Goal: Complete application form: Complete application form

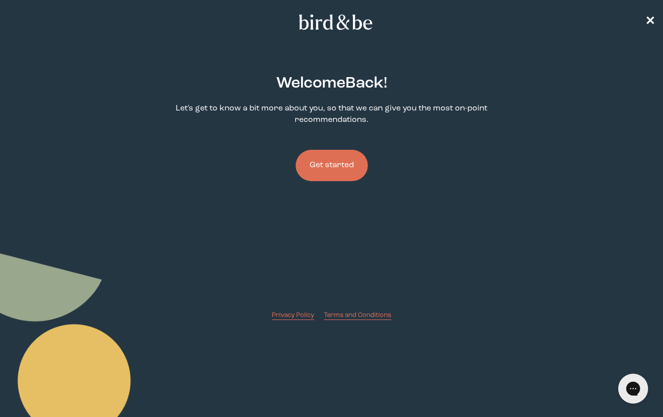
click at [323, 170] on button "Get started" at bounding box center [332, 165] width 72 height 31
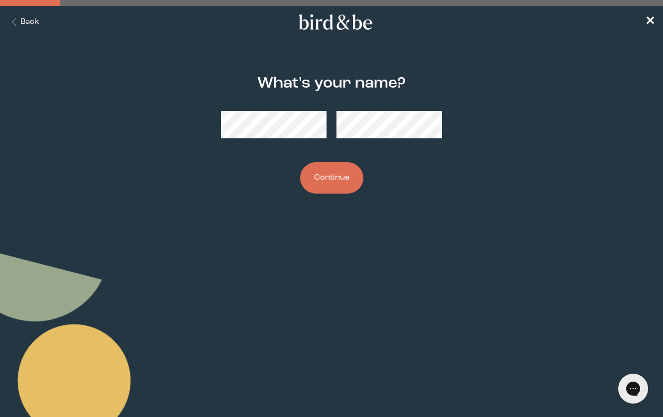
click at [319, 180] on button "Continue" at bounding box center [331, 177] width 63 height 31
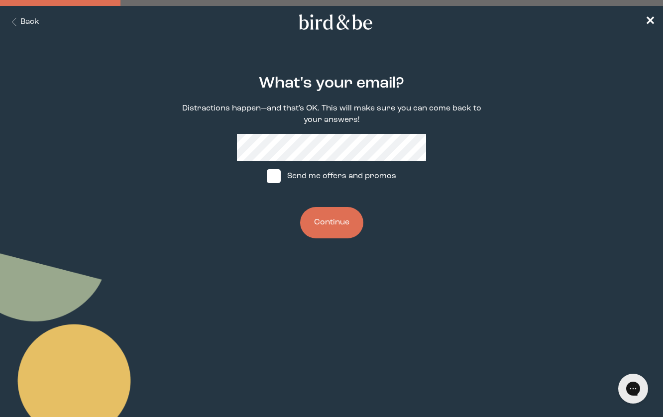
click at [332, 226] on button "Continue" at bounding box center [331, 222] width 63 height 31
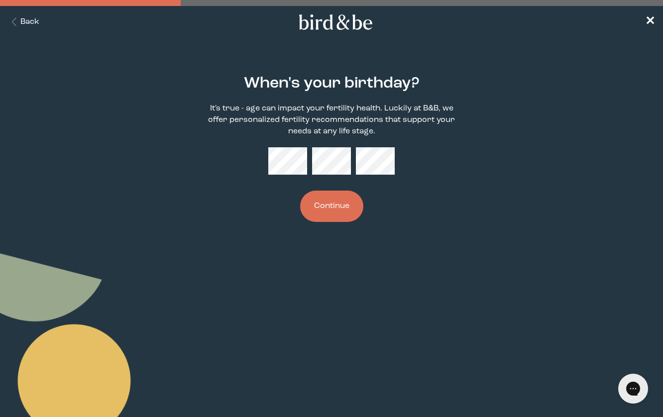
click at [324, 212] on button "Continue" at bounding box center [331, 206] width 63 height 31
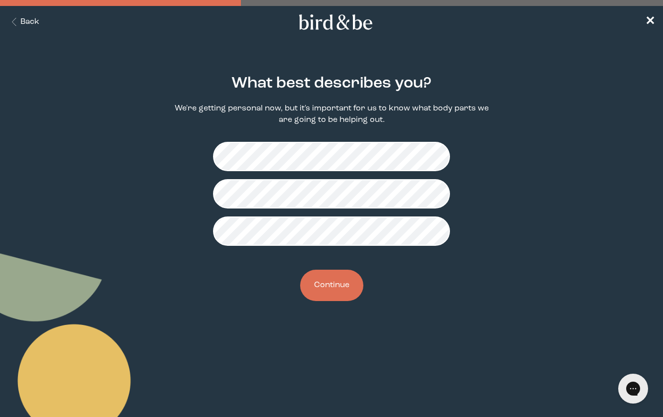
click at [323, 280] on button "Continue" at bounding box center [331, 285] width 63 height 31
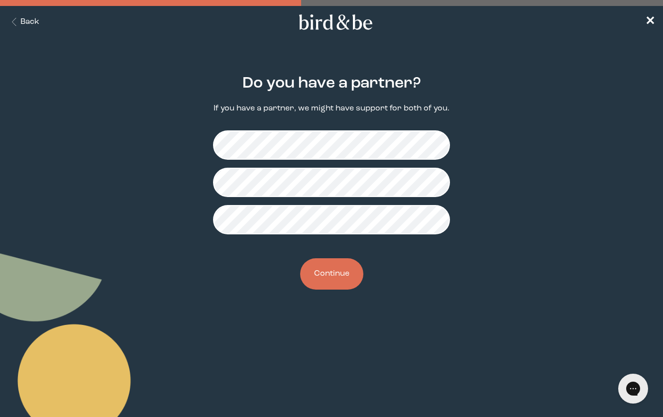
click at [329, 285] on button "Continue" at bounding box center [331, 273] width 63 height 31
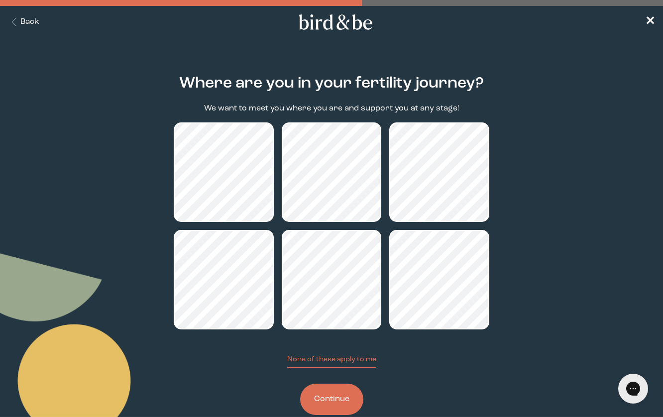
click at [335, 399] on button "Continue" at bounding box center [331, 399] width 63 height 31
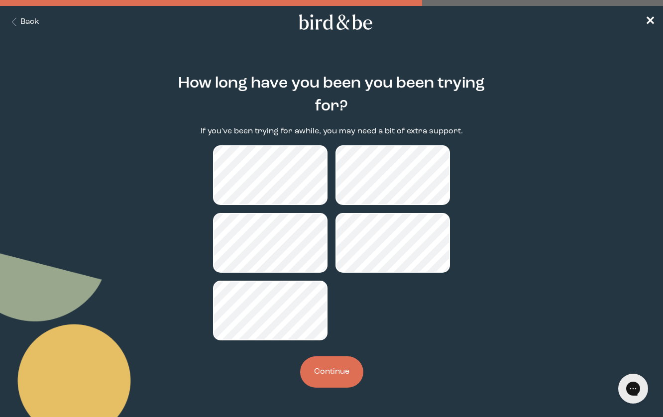
click at [335, 381] on button "Continue" at bounding box center [331, 371] width 63 height 31
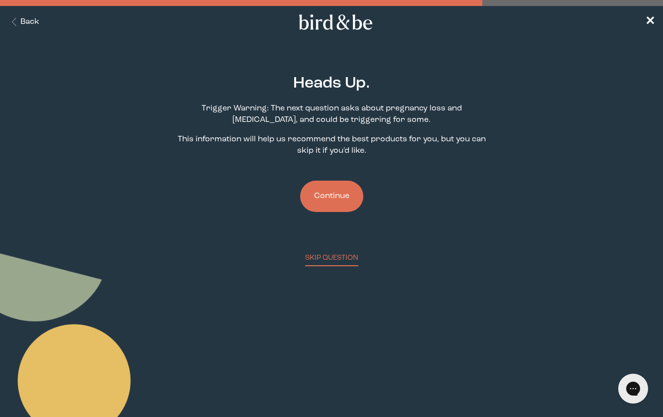
click at [339, 209] on button "Continue" at bounding box center [331, 196] width 63 height 31
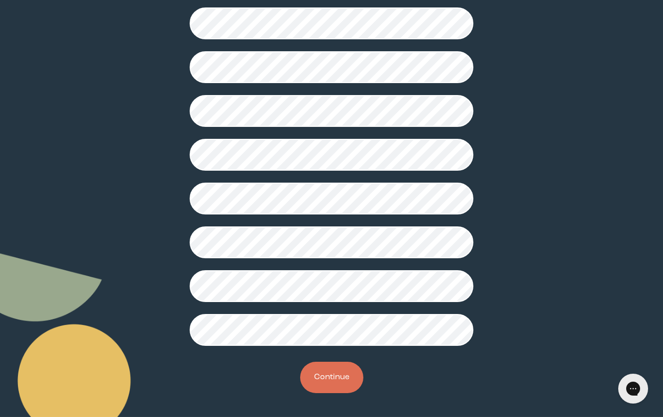
scroll to position [205, 0]
click at [326, 370] on button "Continue" at bounding box center [331, 377] width 63 height 31
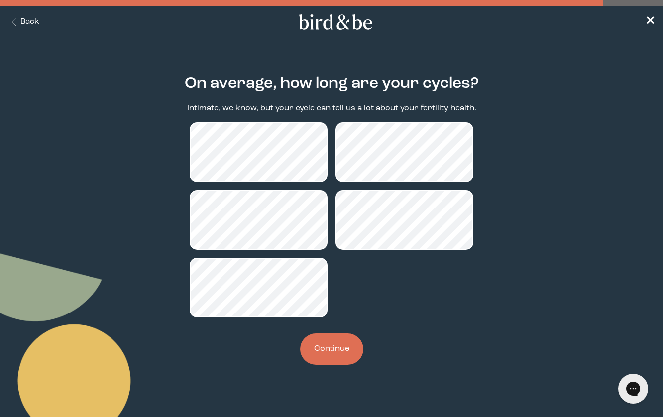
click at [319, 350] on button "Continue" at bounding box center [331, 348] width 63 height 31
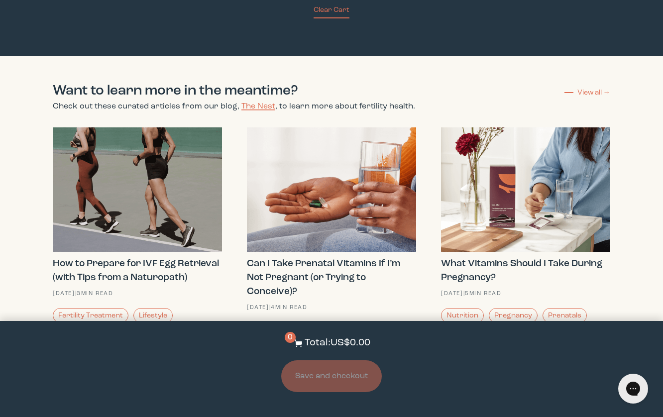
scroll to position [2176, 0]
